Goal: Transaction & Acquisition: Purchase product/service

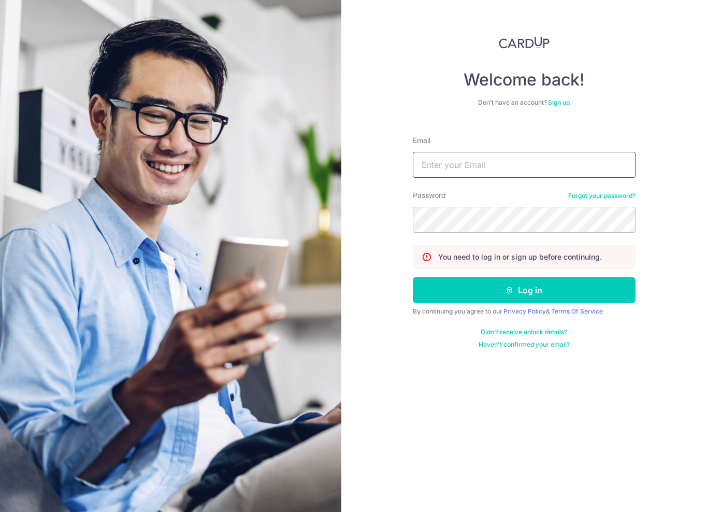
type input "[EMAIL_ADDRESS][DOMAIN_NAME]"
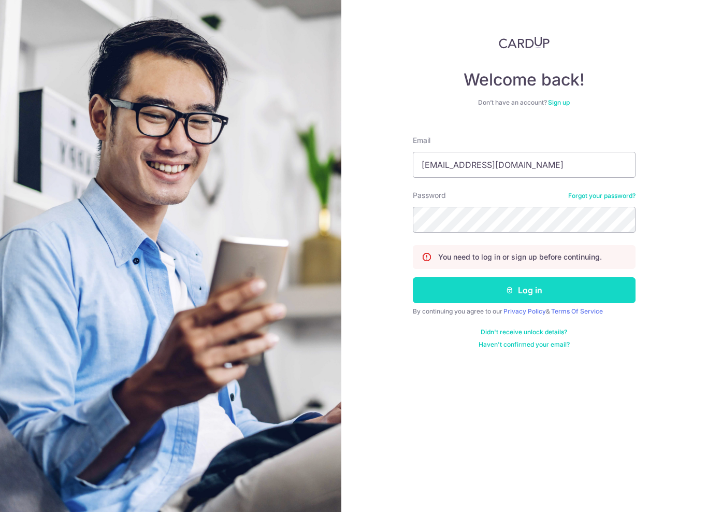
click at [537, 283] on button "Log in" at bounding box center [524, 290] width 223 height 26
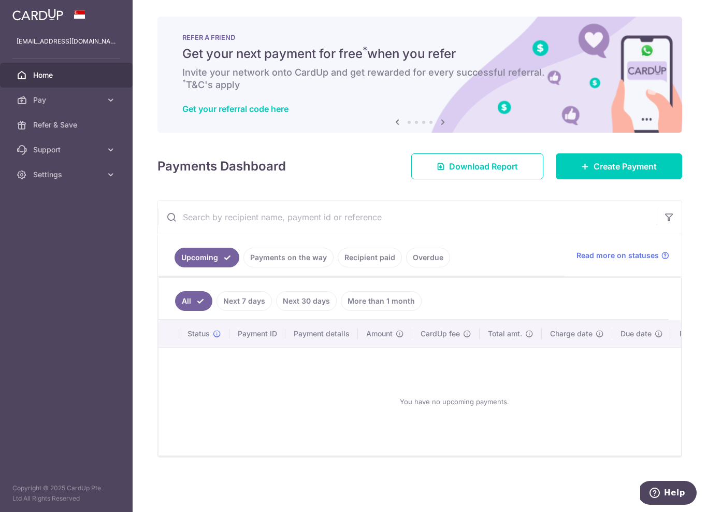
click at [443, 119] on icon at bounding box center [443, 121] width 12 height 13
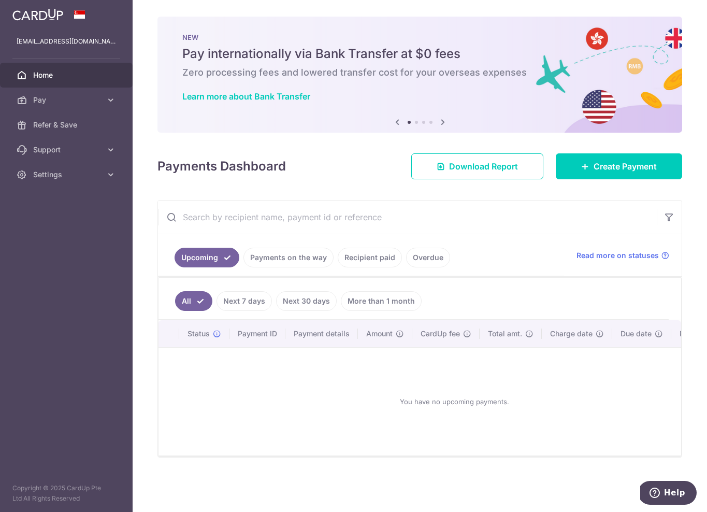
click at [443, 119] on icon at bounding box center [443, 121] width 12 height 13
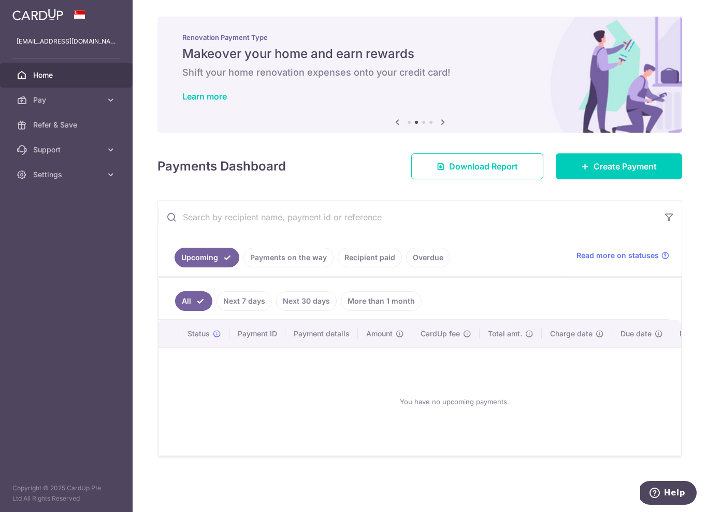
click at [443, 119] on icon at bounding box center [443, 121] width 12 height 13
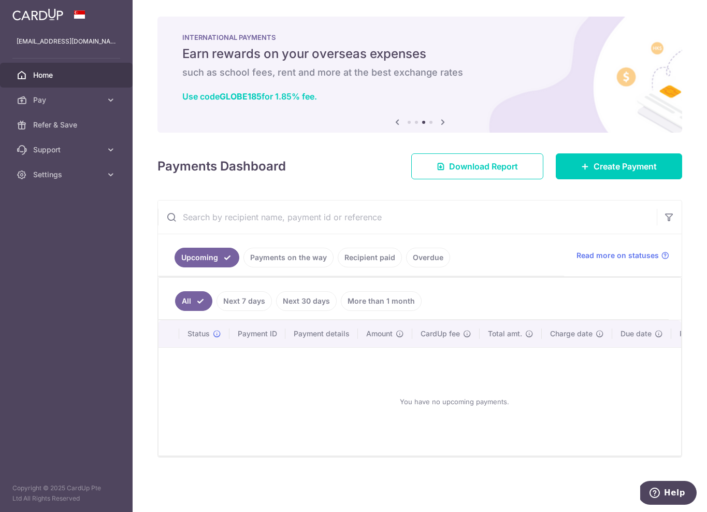
click at [443, 119] on icon at bounding box center [443, 121] width 12 height 13
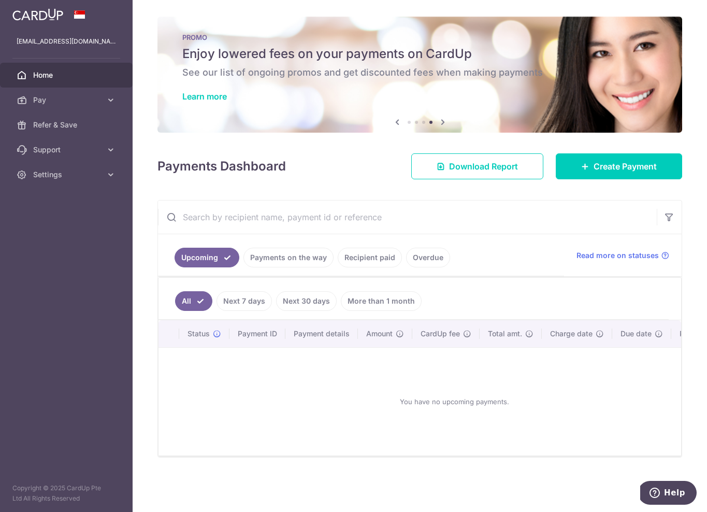
click at [443, 119] on icon at bounding box center [443, 121] width 12 height 13
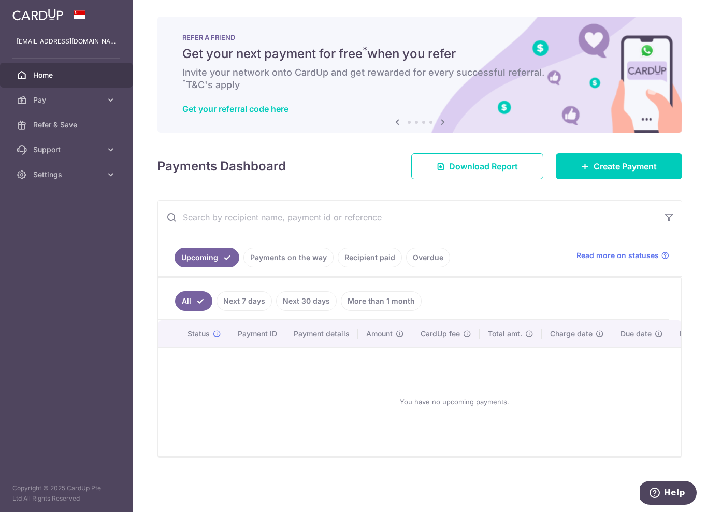
click at [443, 119] on icon at bounding box center [443, 121] width 12 height 13
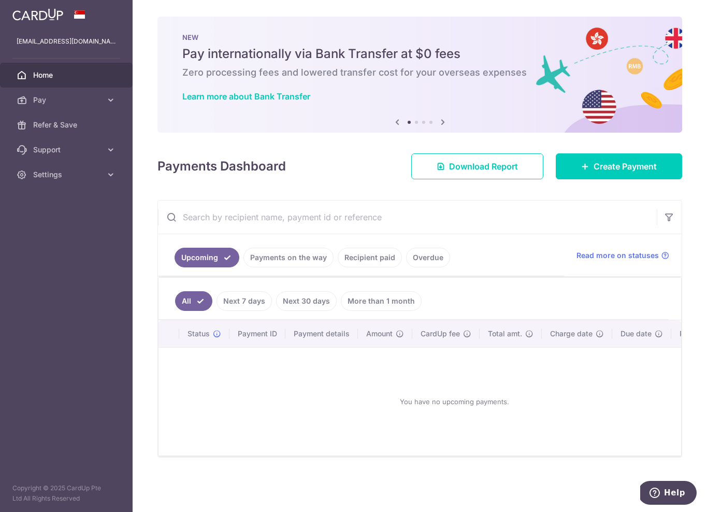
click at [400, 120] on icon at bounding box center [397, 121] width 12 height 13
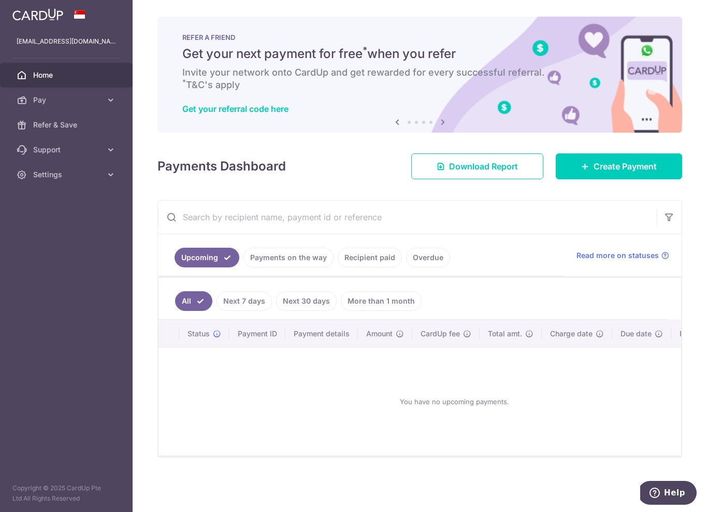
click at [443, 123] on icon at bounding box center [443, 121] width 12 height 13
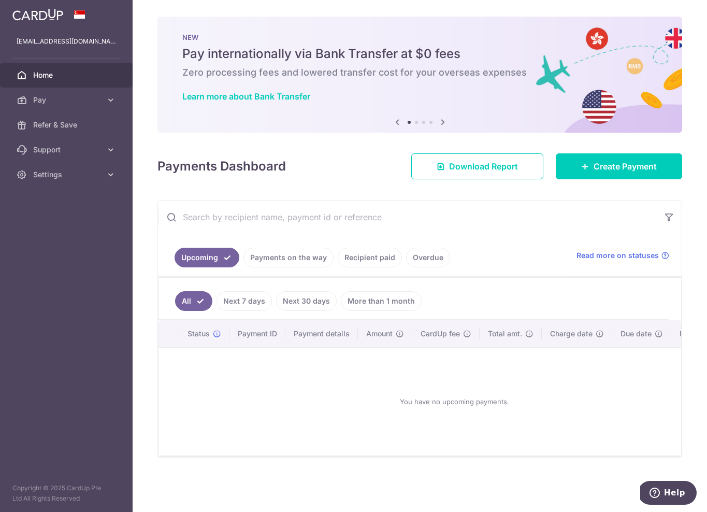
click at [443, 123] on icon at bounding box center [443, 121] width 12 height 13
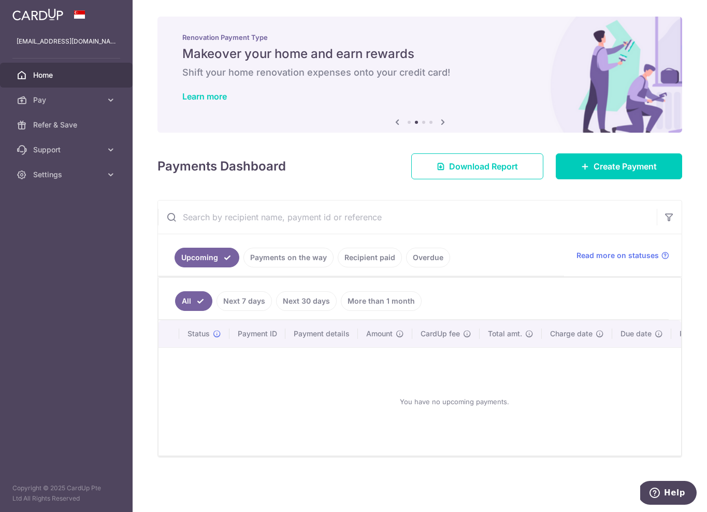
click at [443, 122] on icon at bounding box center [443, 121] width 12 height 13
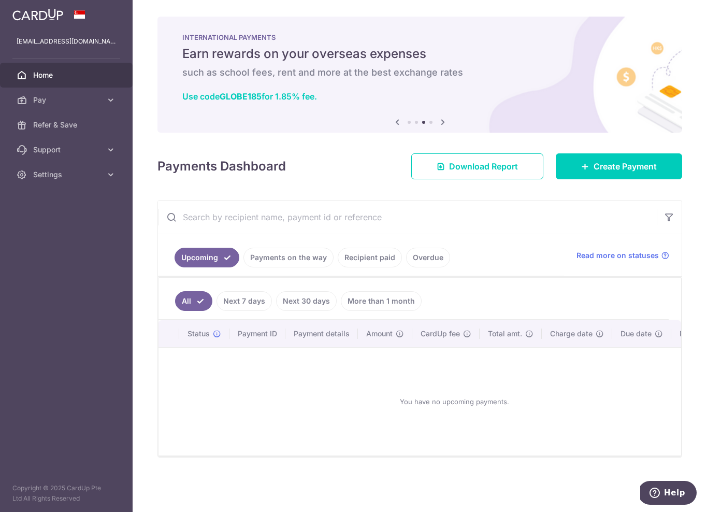
click at [443, 122] on icon at bounding box center [443, 121] width 12 height 13
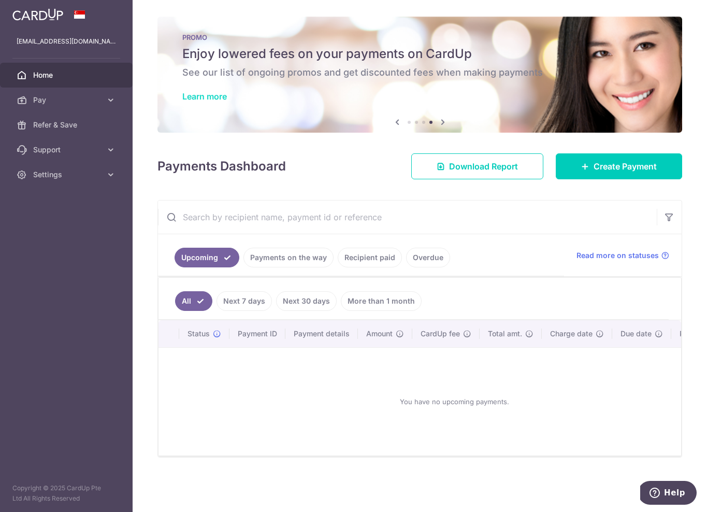
click at [227, 96] on link "Learn more" at bounding box center [204, 96] width 45 height 10
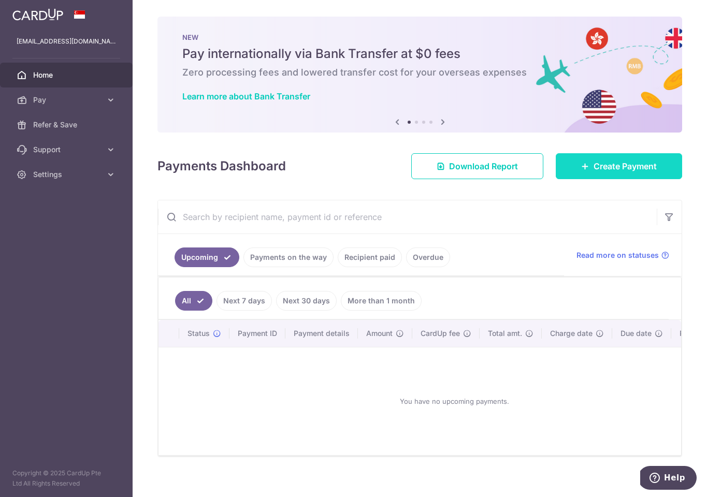
click at [593, 169] on span "Create Payment" at bounding box center [624, 166] width 63 height 12
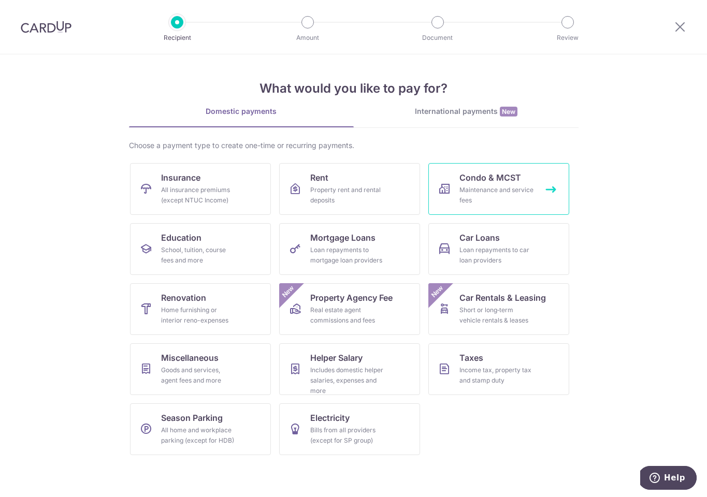
click at [502, 175] on span "Condo & MCST" at bounding box center [490, 177] width 62 height 12
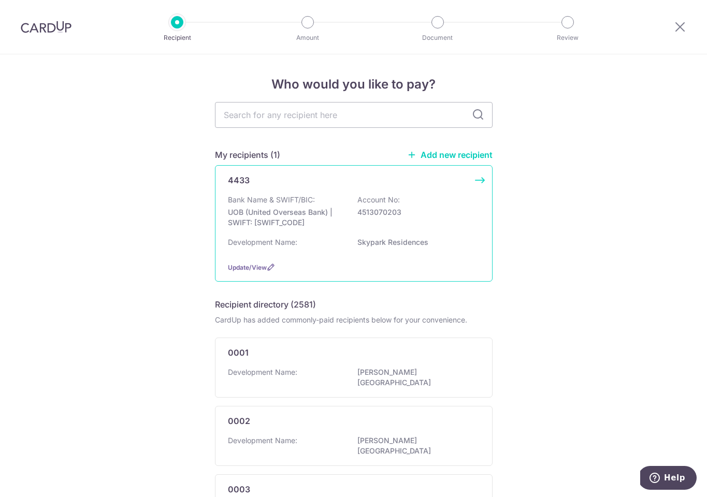
scroll to position [13, 0]
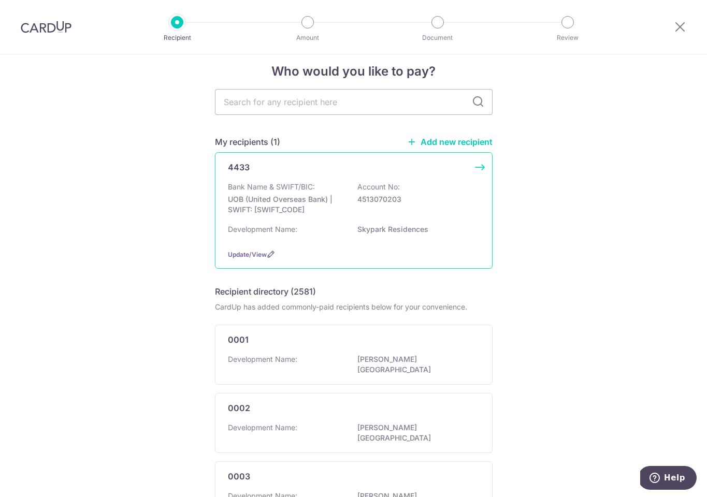
click at [478, 168] on div "4433 Bank Name & SWIFT/BIC: UOB (United Overseas Bank) | SWIFT: [SWIFT_CODE] Ac…" at bounding box center [354, 210] width 278 height 117
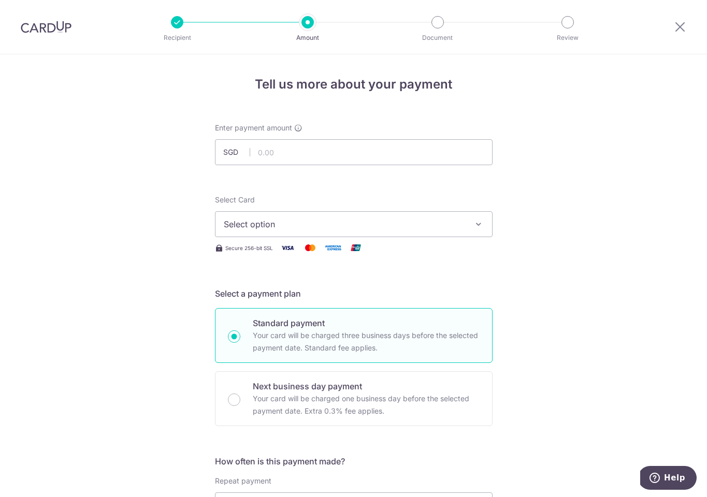
scroll to position [10, 0]
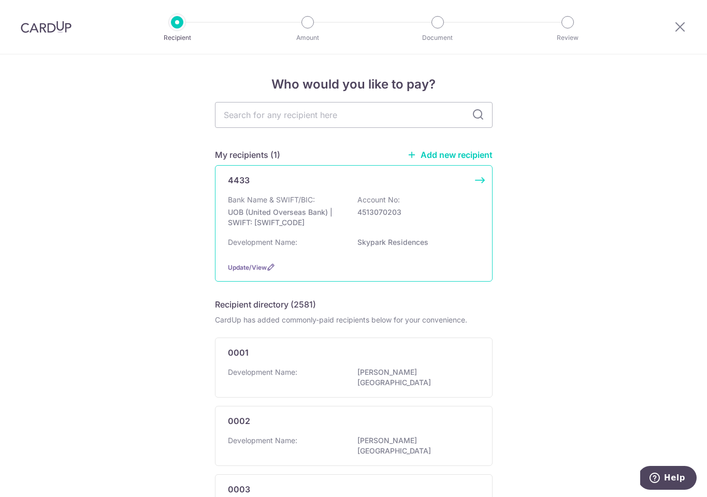
scroll to position [10, 0]
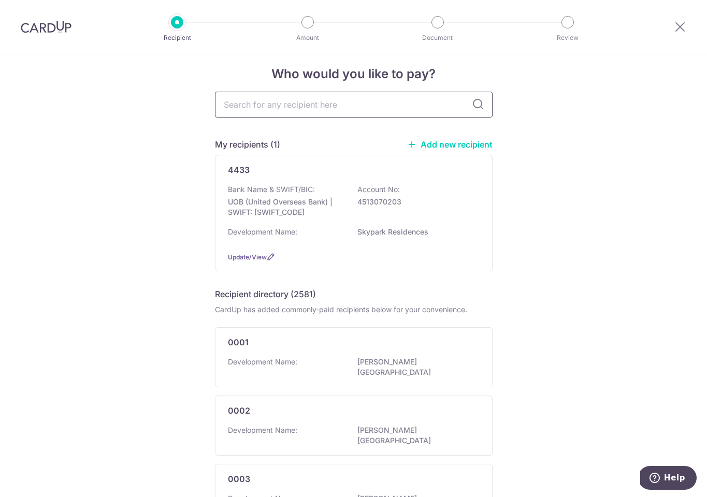
click at [367, 111] on input "text" at bounding box center [354, 105] width 278 height 26
type input "4422"
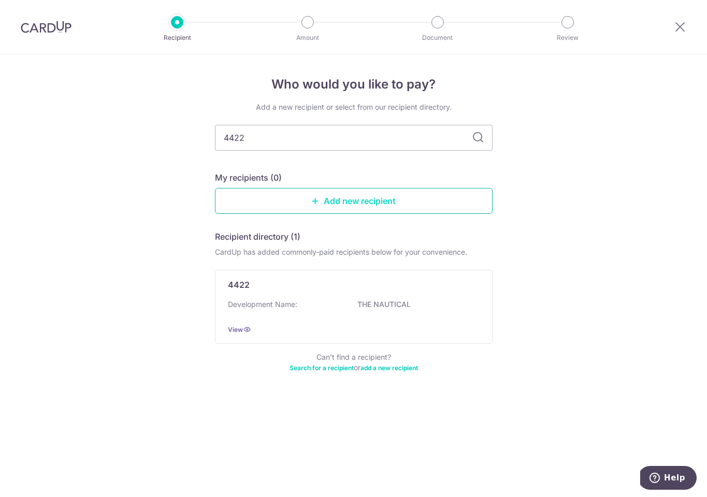
click at [319, 203] on icon at bounding box center [315, 201] width 8 height 8
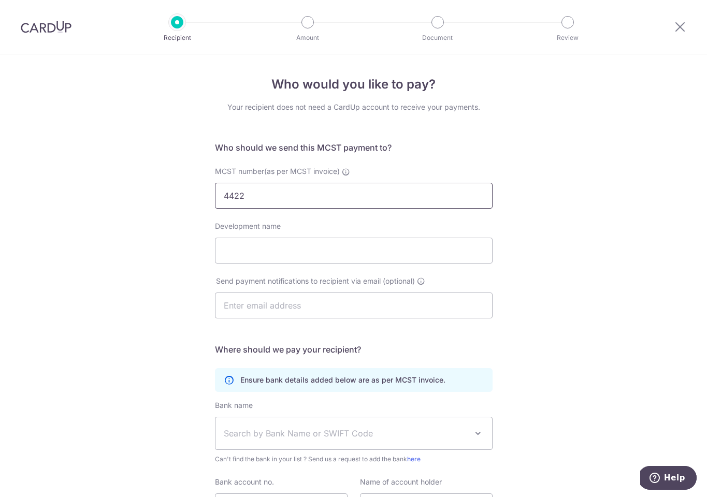
type input "4422"
click at [571, 244] on div "Who would you like to pay? Your recipient does not need a CardUp account to rec…" at bounding box center [353, 328] width 707 height 548
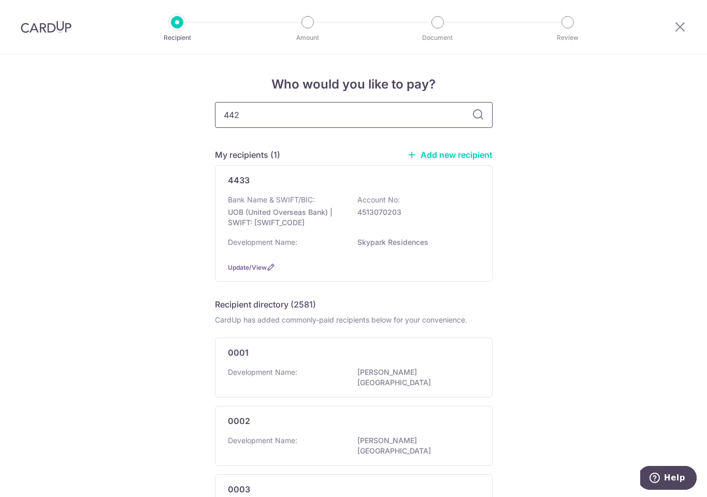
type input "4422"
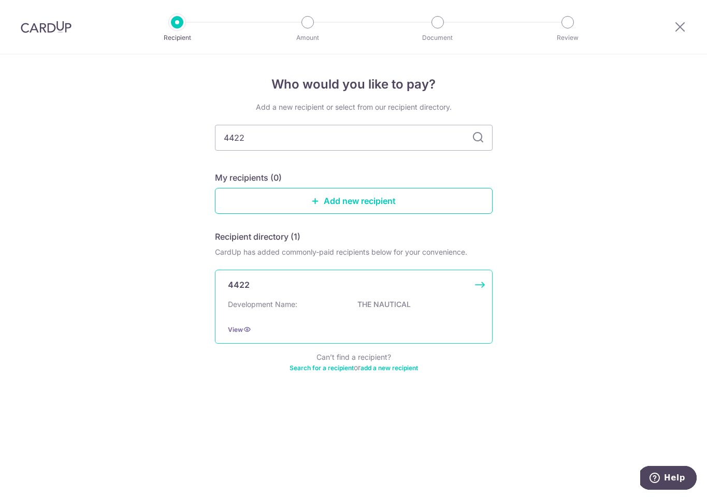
click at [319, 295] on div "4422 Development Name: THE NAUTICAL View" at bounding box center [354, 307] width 278 height 74
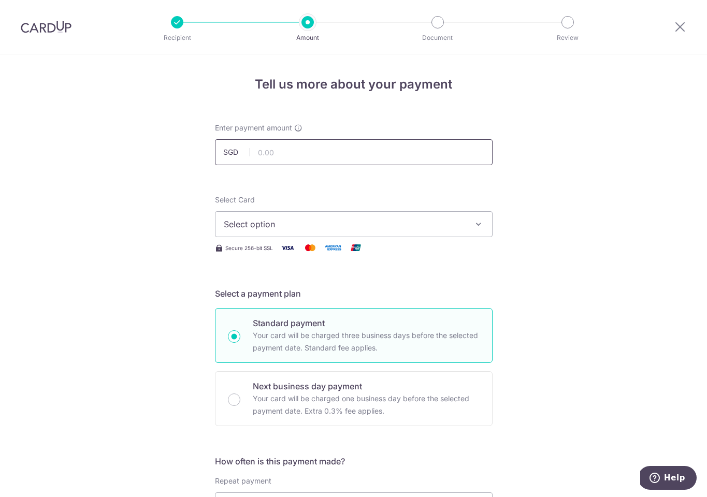
click at [267, 152] on input "text" at bounding box center [354, 152] width 278 height 26
type input "1,412.64"
click at [330, 229] on span "Select option" at bounding box center [344, 224] width 241 height 12
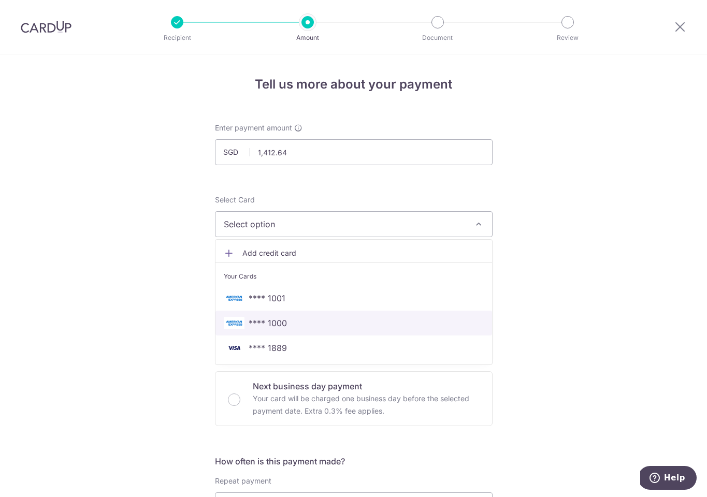
click at [300, 318] on span "**** 1000" at bounding box center [354, 323] width 260 height 12
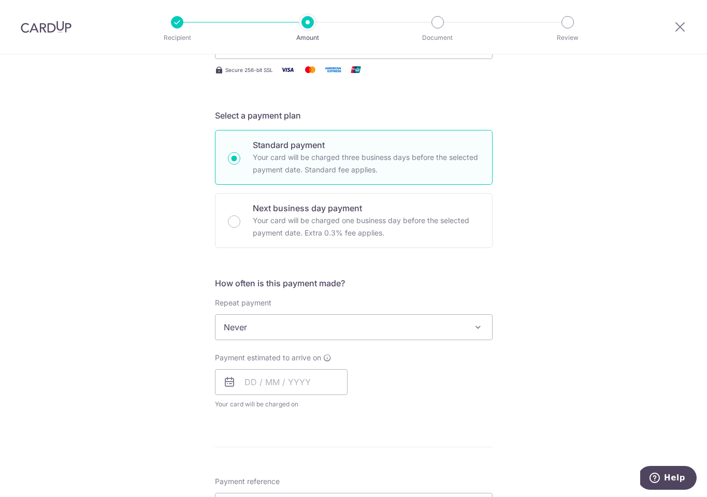
scroll to position [274, 0]
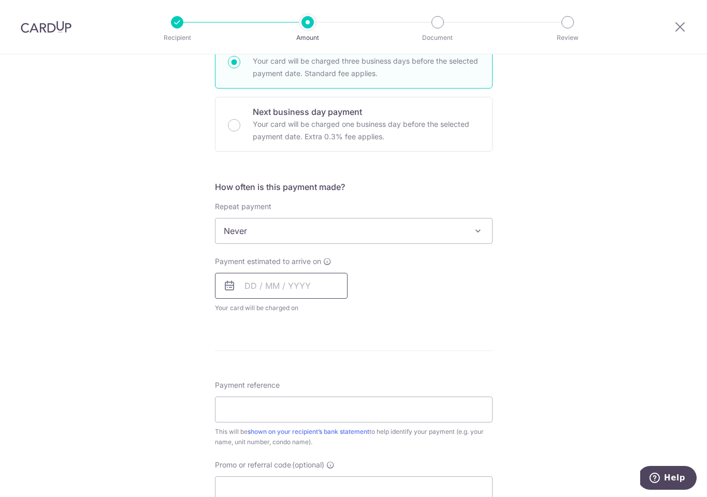
click at [254, 286] on input "text" at bounding box center [281, 286] width 133 height 26
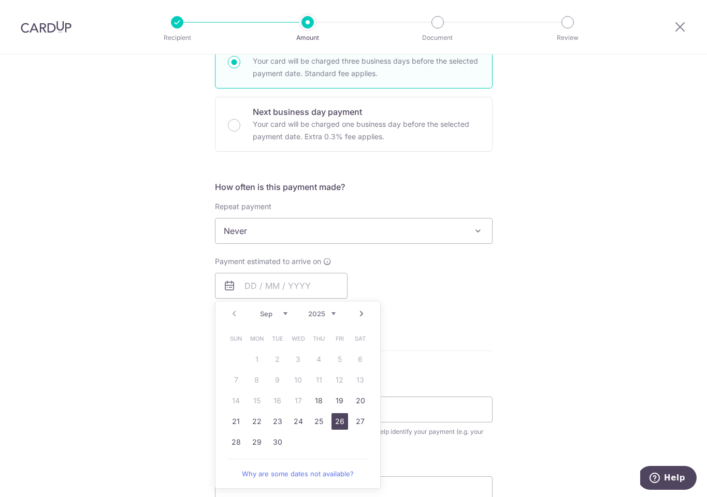
click at [334, 424] on link "26" at bounding box center [339, 421] width 17 height 17
type input "[DATE]"
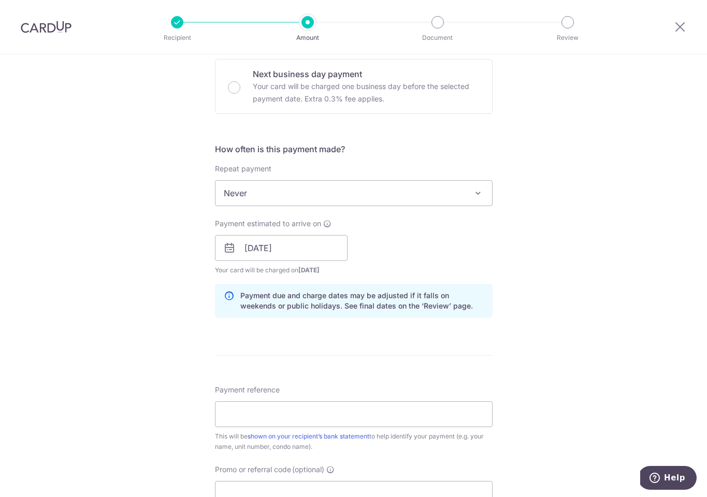
scroll to position [371, 0]
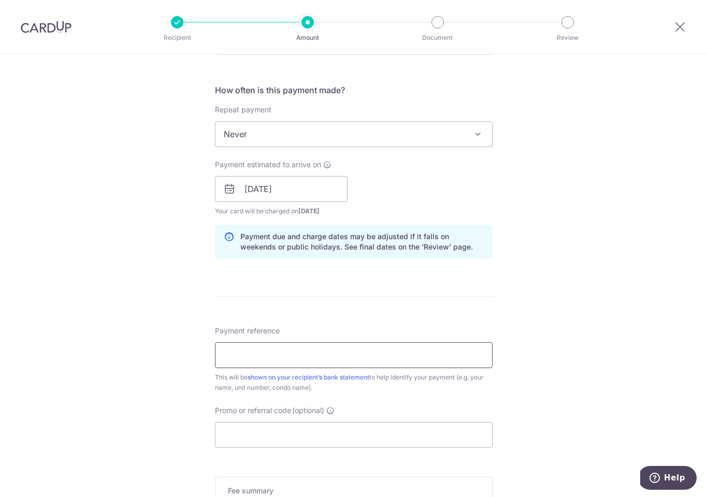
click at [343, 361] on input "Payment reference" at bounding box center [354, 355] width 278 height 26
type input "95#05-30/01"
click at [359, 404] on div "Payment reference 95#05-30/01 3/35 This will be shown on your recipient’s bank …" at bounding box center [354, 387] width 278 height 122
click at [318, 427] on input "Promo or referral code (optional)" at bounding box center [354, 435] width 278 height 26
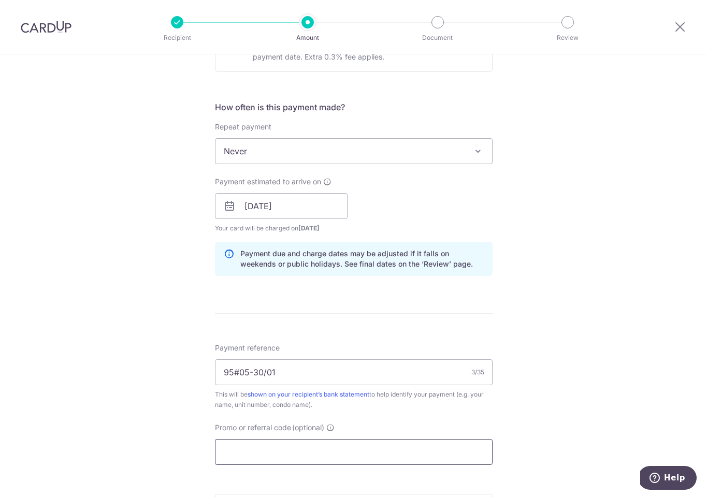
paste input "25AMEX21"
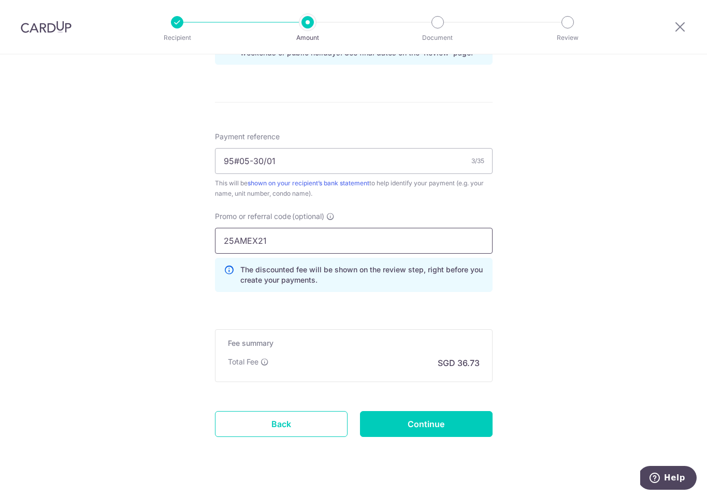
scroll to position [583, 0]
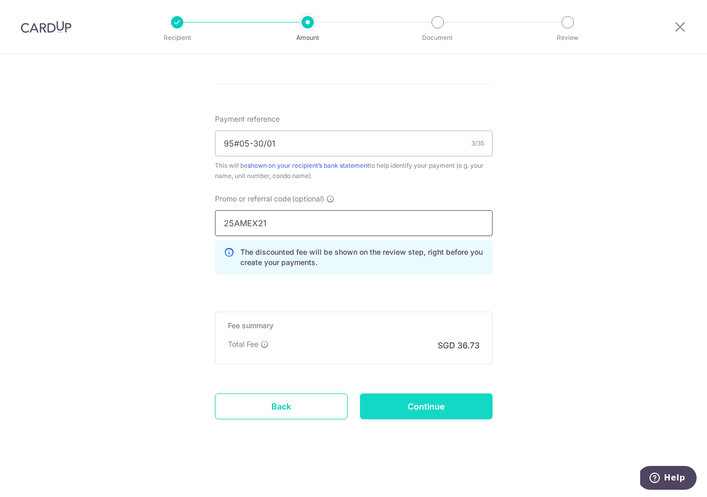
type input "25AMEX21"
click at [438, 408] on input "Continue" at bounding box center [426, 407] width 133 height 26
type input "Create Schedule"
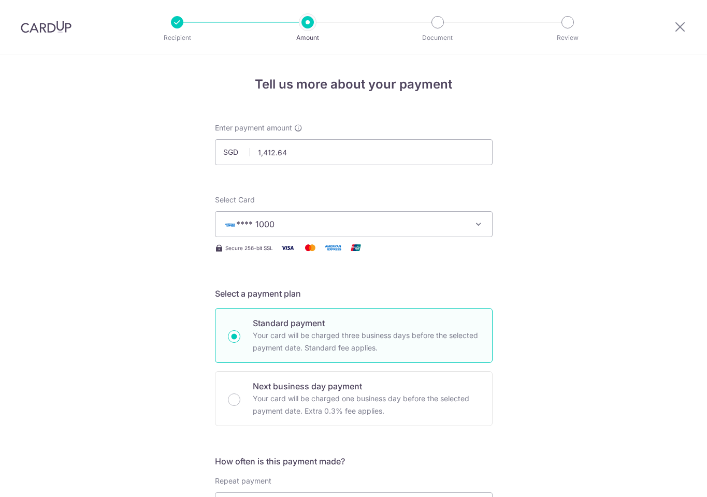
scroll to position [598, 0]
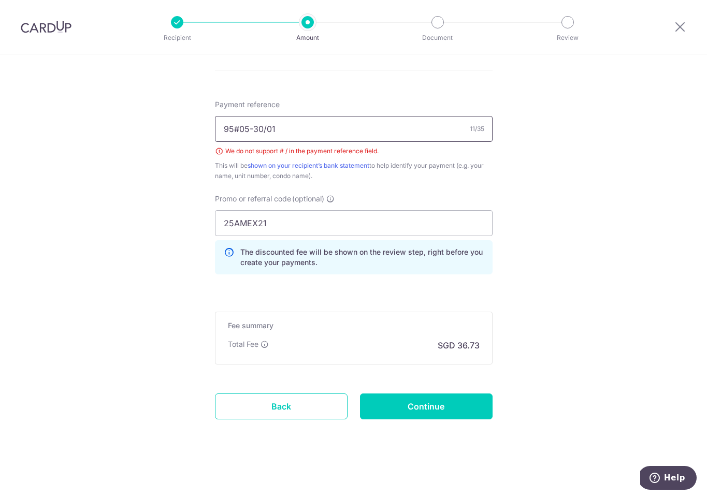
click at [238, 128] on input "95#05-30/01" at bounding box center [354, 129] width 278 height 26
type input "95 05-30/01"
click at [460, 409] on input "Continue" at bounding box center [426, 407] width 133 height 26
type input "Create Schedule"
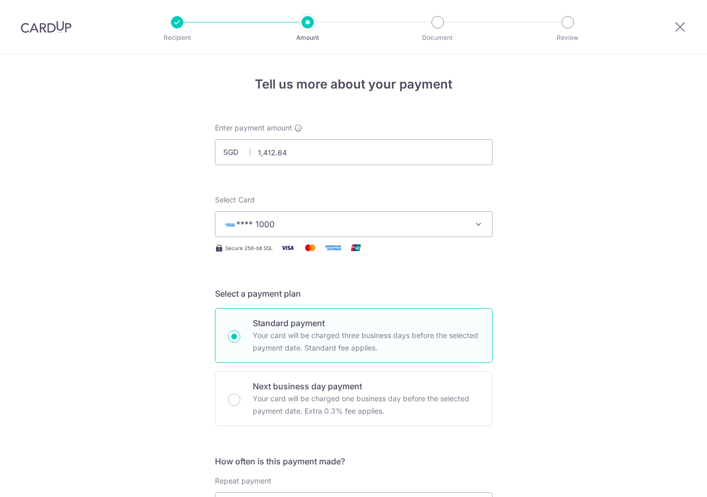
scroll to position [598, 0]
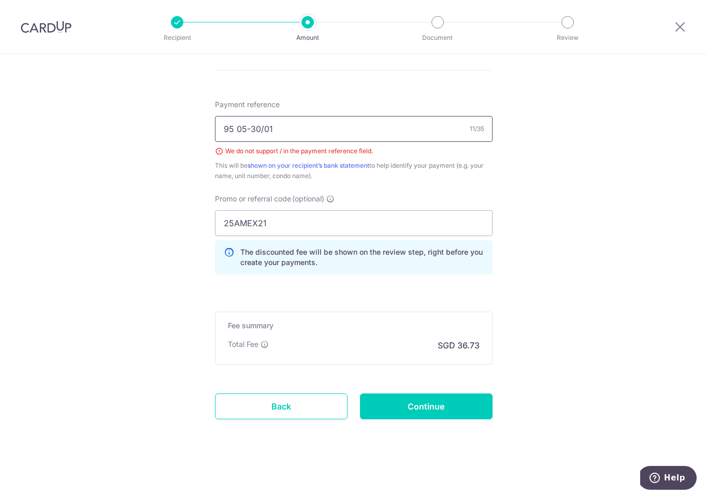
click at [261, 127] on input "95 05-30/01" at bounding box center [354, 129] width 278 height 26
drag, startPoint x: 287, startPoint y: 128, endPoint x: 196, endPoint y: 119, distance: 91.6
click at [220, 127] on input "95" at bounding box center [354, 129] width 278 height 26
click at [311, 131] on input "Blk 95" at bounding box center [354, 129] width 278 height 26
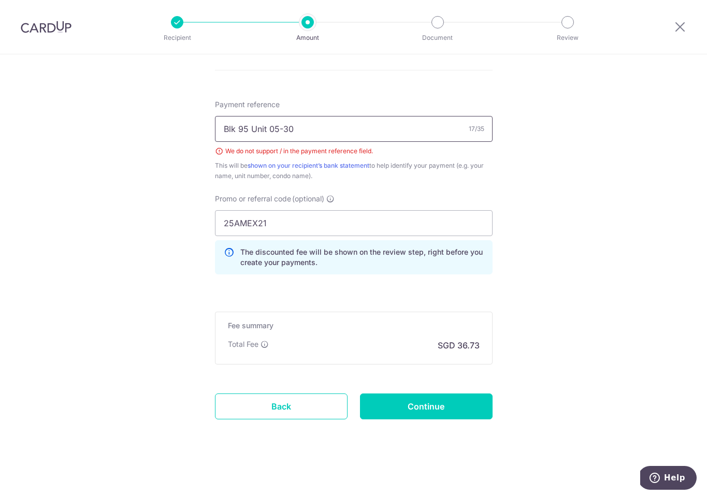
type input "Blk 95 Unit 05-30"
click at [459, 408] on input "Continue" at bounding box center [426, 407] width 133 height 26
type input "Create Schedule"
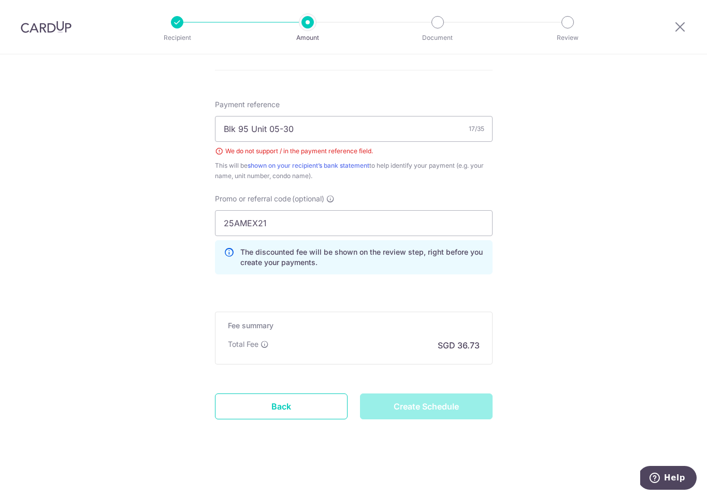
click at [461, 409] on div "Create Schedule" at bounding box center [426, 407] width 145 height 26
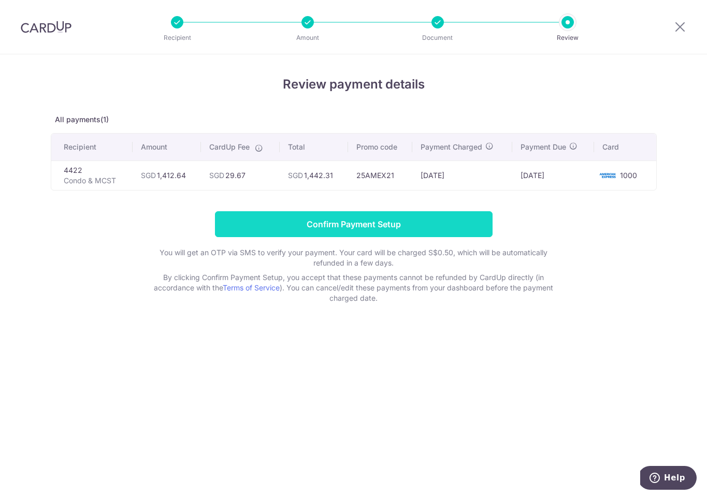
click at [412, 230] on input "Confirm Payment Setup" at bounding box center [354, 224] width 278 height 26
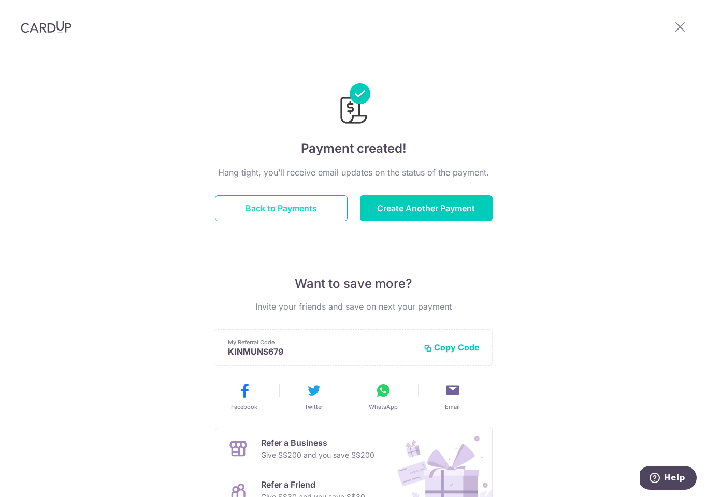
click at [315, 207] on button "Back to Payments" at bounding box center [281, 208] width 133 height 26
